Goal: Information Seeking & Learning: Learn about a topic

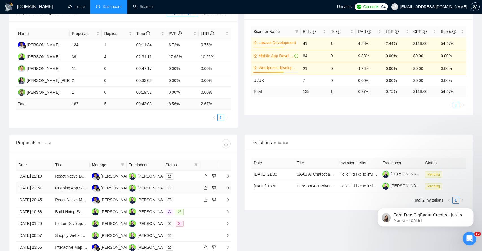
scroll to position [97, 0]
click at [229, 178] on icon "right" at bounding box center [228, 176] width 4 height 4
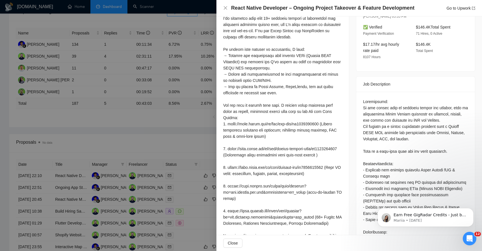
scroll to position [106, 0]
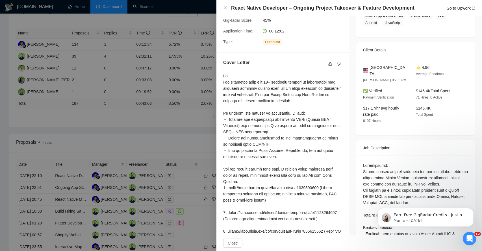
click at [233, 90] on div at bounding box center [282, 197] width 119 height 249
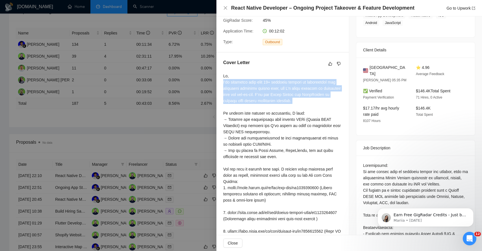
click at [233, 90] on div at bounding box center [282, 197] width 119 height 249
click at [233, 103] on div at bounding box center [282, 197] width 119 height 249
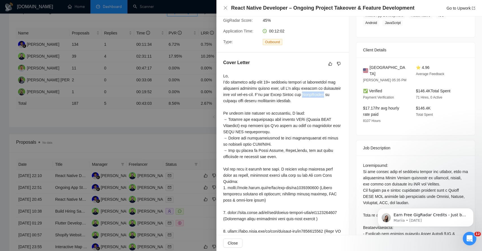
click at [233, 103] on div at bounding box center [282, 197] width 119 height 249
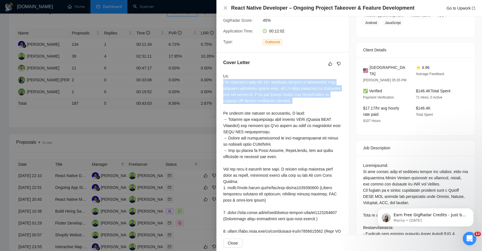
click at [233, 103] on div at bounding box center [282, 197] width 119 height 249
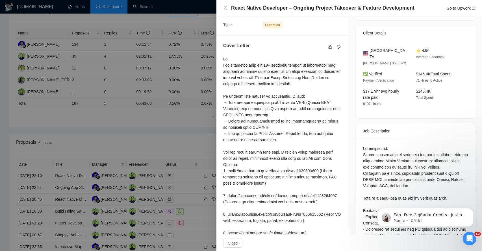
click at [233, 103] on div at bounding box center [282, 180] width 119 height 249
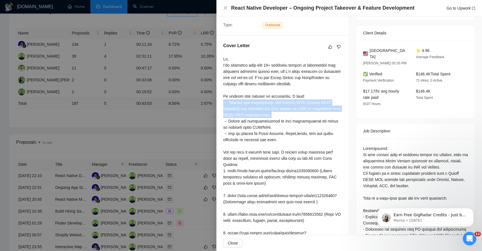
click at [233, 103] on div at bounding box center [282, 180] width 119 height 249
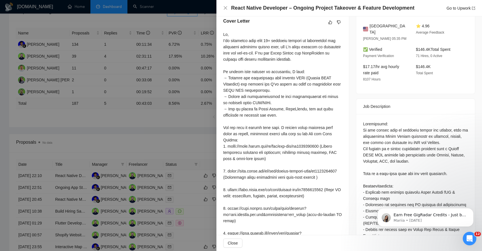
click at [233, 106] on div at bounding box center [282, 155] width 119 height 249
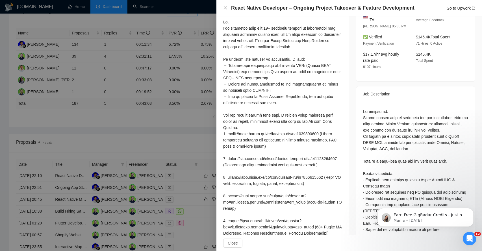
click at [233, 110] on div at bounding box center [282, 143] width 119 height 249
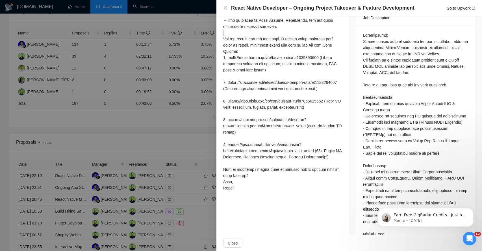
scroll to position [237, 0]
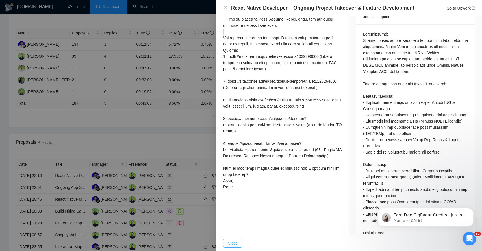
click at [233, 244] on span "Close" at bounding box center [233, 243] width 10 height 6
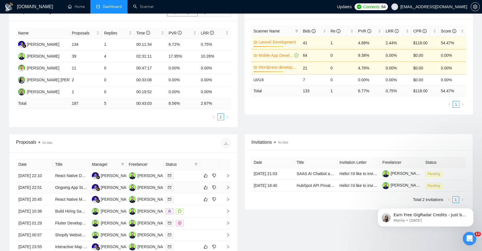
click at [226, 190] on icon "right" at bounding box center [228, 188] width 4 height 4
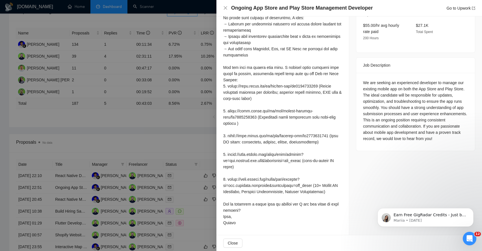
click at [379, 80] on div "We are seeking an experienced developer to manage our existing mobile app on bo…" at bounding box center [415, 111] width 105 height 62
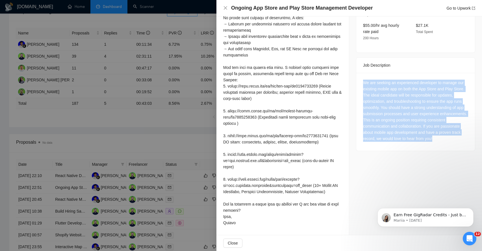
click at [379, 80] on div "We are seeking an experienced developer to manage our existing mobile app on bo…" at bounding box center [415, 111] width 105 height 62
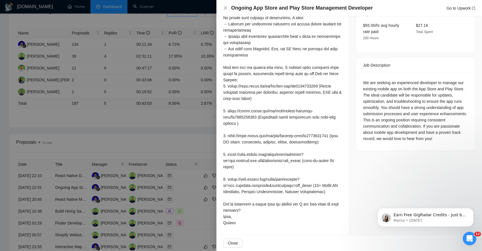
click at [377, 80] on div "We are seeking an experienced developer to manage our existing mobile app on bo…" at bounding box center [415, 111] width 105 height 62
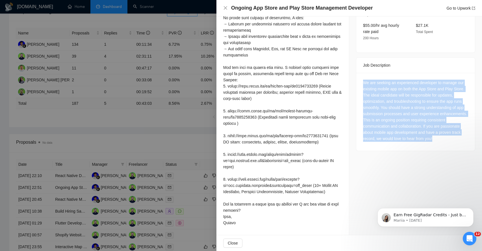
click at [377, 80] on div "We are seeking an experienced developer to manage our existing mobile app on bo…" at bounding box center [415, 111] width 105 height 62
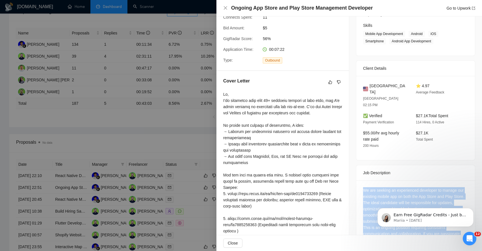
scroll to position [74, 0]
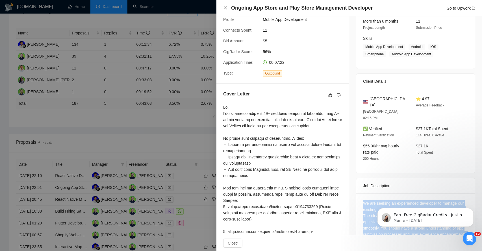
click at [227, 9] on icon "close" at bounding box center [225, 7] width 3 height 3
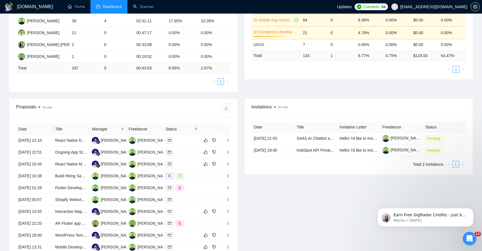
scroll to position [176, 0]
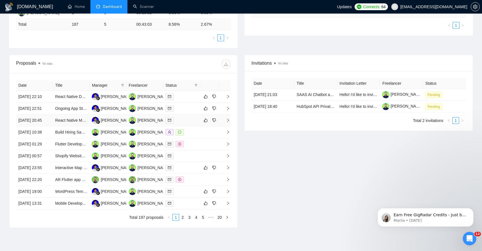
click at [224, 122] on span "right" at bounding box center [226, 120] width 8 height 4
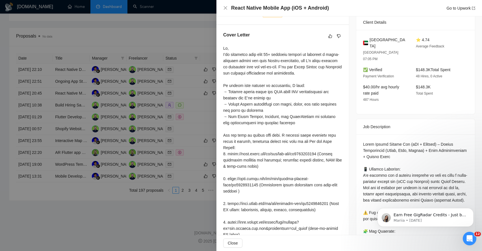
scroll to position [134, 0]
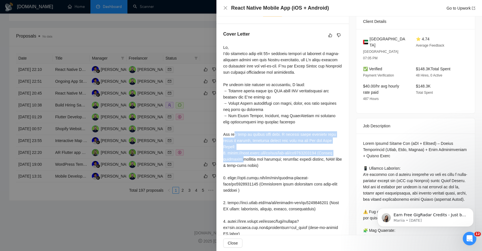
drag, startPoint x: 235, startPoint y: 134, endPoint x: 242, endPoint y: 159, distance: 26.2
click at [242, 160] on div at bounding box center [282, 168] width 119 height 249
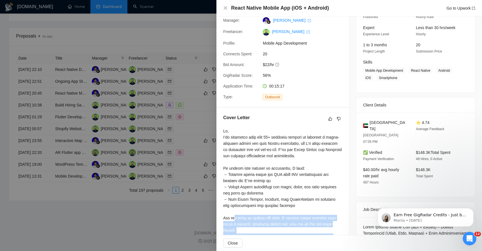
scroll to position [0, 0]
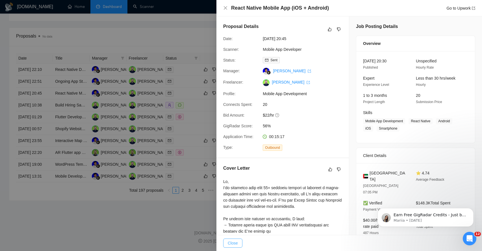
click at [233, 247] on button "Close" at bounding box center [232, 243] width 19 height 9
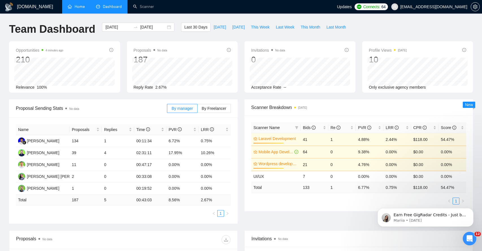
click at [80, 4] on link "Home" at bounding box center [76, 6] width 17 height 5
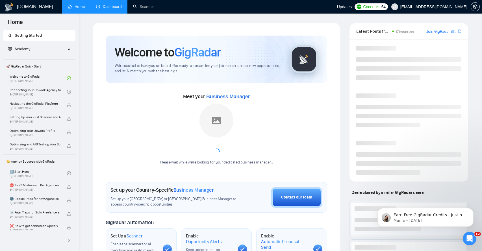
click at [101, 4] on link "Dashboard" at bounding box center [109, 6] width 26 height 5
